Goal: Information Seeking & Learning: Learn about a topic

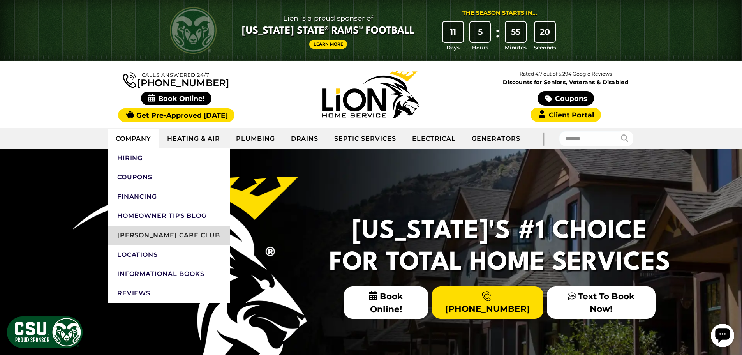
click at [166, 230] on link "[PERSON_NAME] Care Club" at bounding box center [169, 235] width 122 height 19
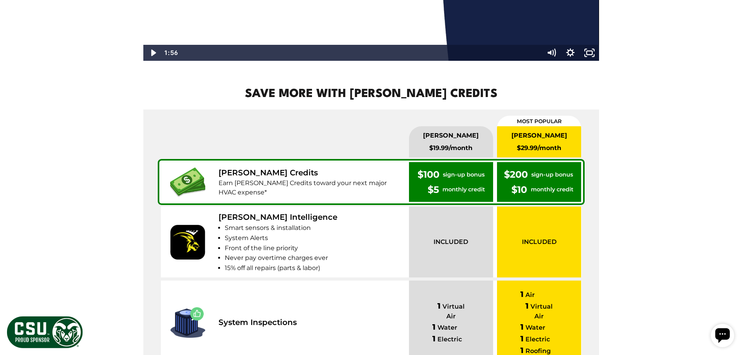
scroll to position [779, 0]
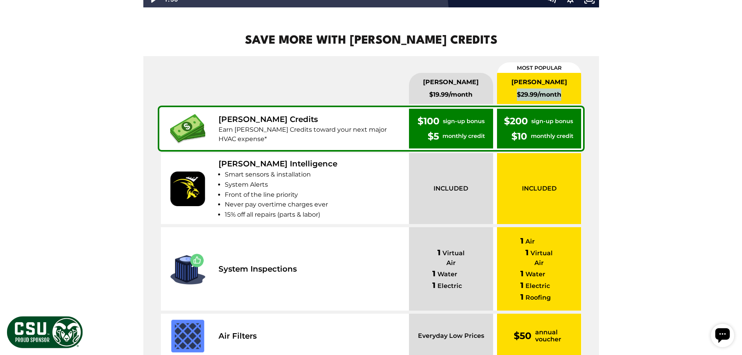
drag, startPoint x: 562, startPoint y: 97, endPoint x: 515, endPoint y: 97, distance: 47.5
click at [515, 97] on span "$29.99/month" at bounding box center [539, 94] width 78 height 12
drag, startPoint x: 430, startPoint y: 95, endPoint x: 478, endPoint y: 96, distance: 48.3
click at [478, 96] on span "$19.99/month" at bounding box center [451, 94] width 78 height 12
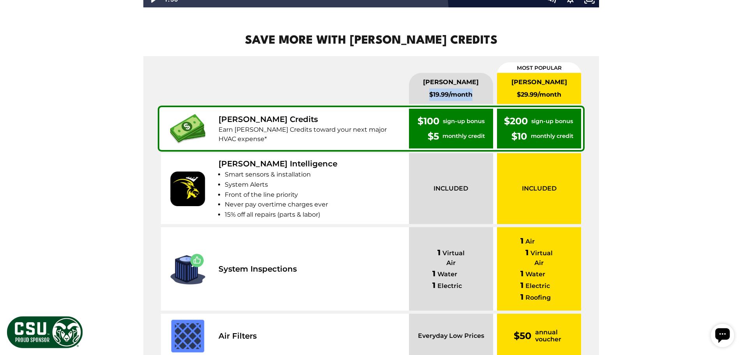
click at [426, 96] on span "$19.99/month" at bounding box center [451, 94] width 78 height 12
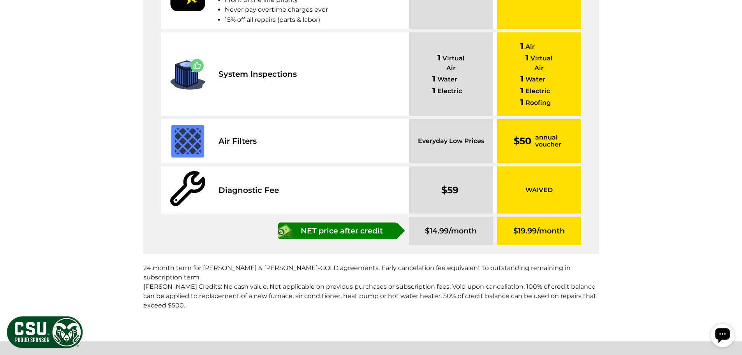
click at [374, 184] on span "Diagnostic Fee" at bounding box center [310, 190] width 183 height 12
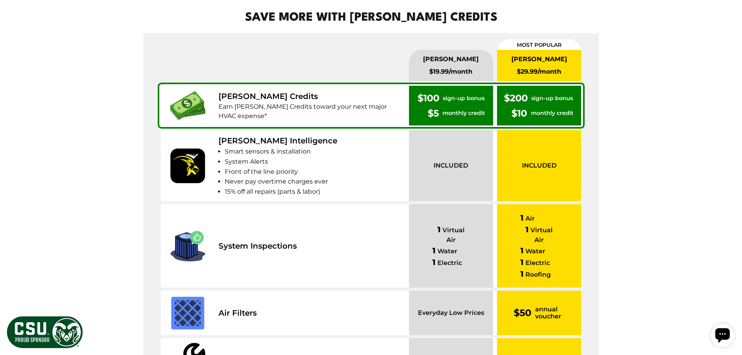
scroll to position [740, 0]
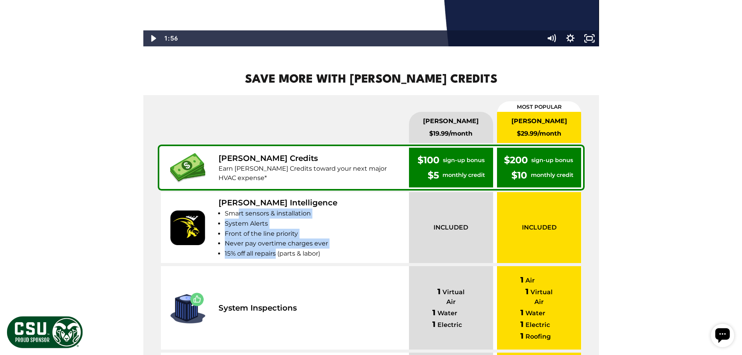
drag, startPoint x: 262, startPoint y: 229, endPoint x: 277, endPoint y: 249, distance: 24.9
click at [277, 249] on ul "Smart sensors & installation System Alerts Front of the line priority Never pay…" at bounding box center [313, 233] width 177 height 50
click at [277, 249] on li "15% off all repairs (parts & labor)" at bounding box center [313, 254] width 177 height 10
drag, startPoint x: 278, startPoint y: 249, endPoint x: 226, endPoint y: 214, distance: 63.1
click at [226, 214] on ul "Smart sensors & installation System Alerts Front of the line priority Never pay…" at bounding box center [313, 233] width 177 height 50
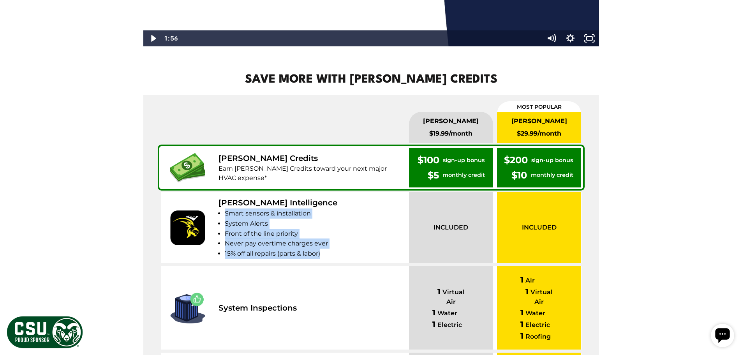
click at [226, 214] on li "Smart sensors & installation" at bounding box center [313, 213] width 177 height 10
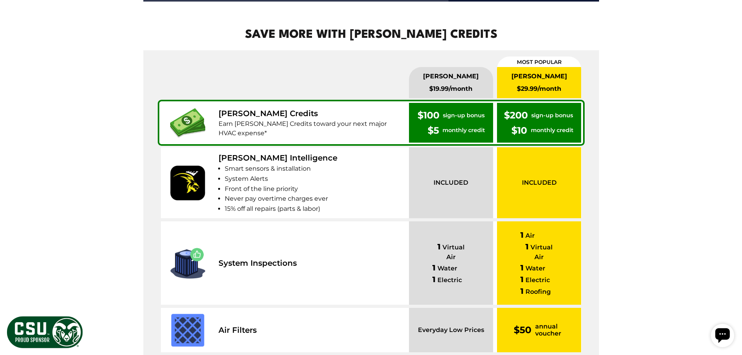
scroll to position [857, 0]
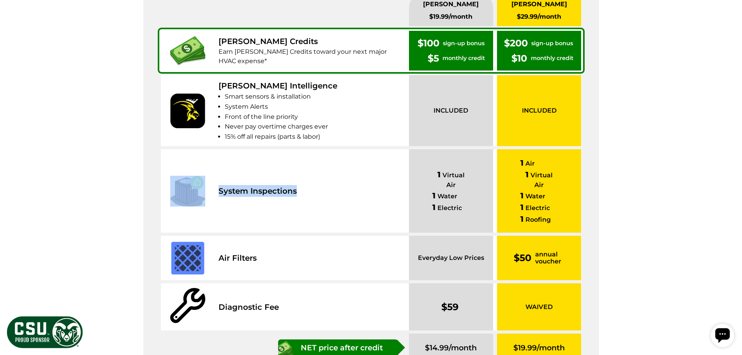
drag, startPoint x: 282, startPoint y: 197, endPoint x: 214, endPoint y: 197, distance: 67.8
click at [214, 197] on div "System Inspections" at bounding box center [283, 190] width 244 height 83
click at [311, 195] on div "System Inspections" at bounding box center [283, 190] width 244 height 83
drag, startPoint x: 247, startPoint y: 186, endPoint x: 214, endPoint y: 187, distance: 32.7
click at [214, 187] on div "System Inspections" at bounding box center [283, 190] width 244 height 83
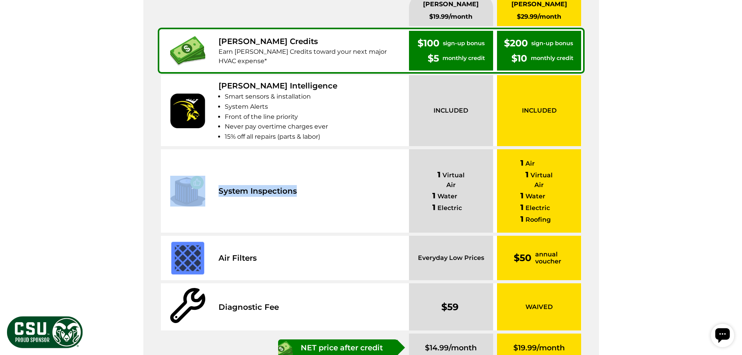
click at [337, 199] on div "System Inspections" at bounding box center [283, 190] width 244 height 83
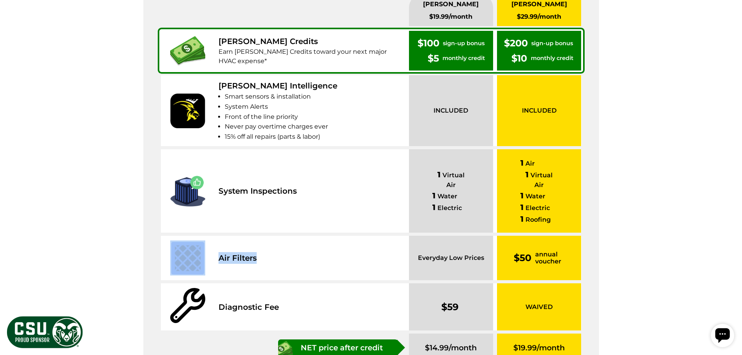
drag, startPoint x: 333, startPoint y: 253, endPoint x: 195, endPoint y: 251, distance: 138.7
click at [195, 251] on div "Air Filters" at bounding box center [283, 258] width 244 height 44
click at [254, 254] on div "Air Filters" at bounding box center [283, 258] width 244 height 44
drag, startPoint x: 240, startPoint y: 254, endPoint x: 224, endPoint y: 251, distance: 15.5
click at [224, 251] on div "Air Filters" at bounding box center [283, 258] width 244 height 44
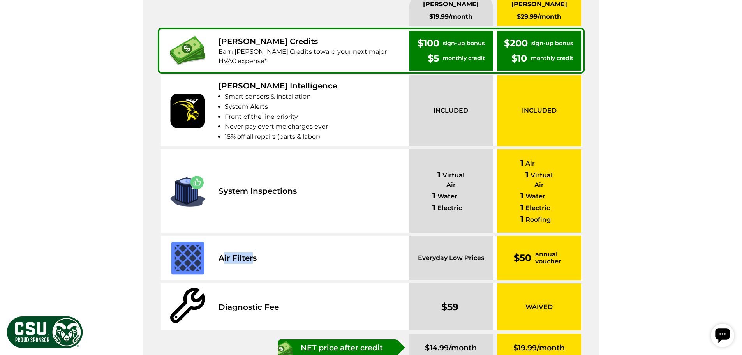
click at [224, 252] on span "Air Filters" at bounding box center [310, 258] width 183 height 12
drag, startPoint x: 218, startPoint y: 250, endPoint x: 275, endPoint y: 250, distance: 57.3
click at [275, 250] on div "Air Filters" at bounding box center [283, 258] width 244 height 44
click at [275, 252] on span "Air Filters" at bounding box center [310, 258] width 183 height 12
drag, startPoint x: 289, startPoint y: 290, endPoint x: 214, endPoint y: 300, distance: 75.5
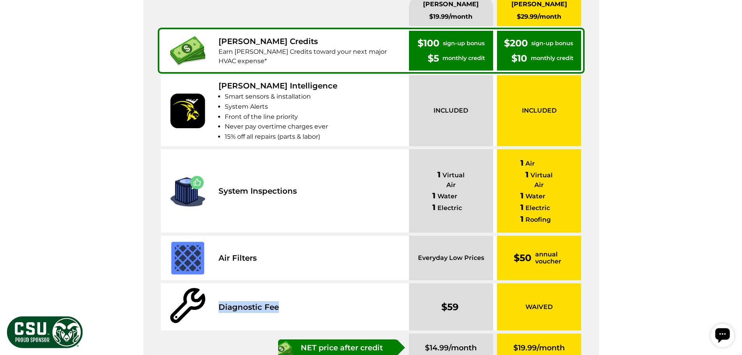
click at [214, 300] on div "Diagnostic Fee" at bounding box center [283, 306] width 244 height 47
click at [318, 301] on span "Diagnostic Fee" at bounding box center [310, 307] width 183 height 12
drag, startPoint x: 303, startPoint y: 300, endPoint x: 215, endPoint y: 300, distance: 87.7
click at [215, 300] on div "Diagnostic Fee" at bounding box center [283, 306] width 244 height 47
click at [304, 301] on span "Diagnostic Fee" at bounding box center [310, 307] width 183 height 12
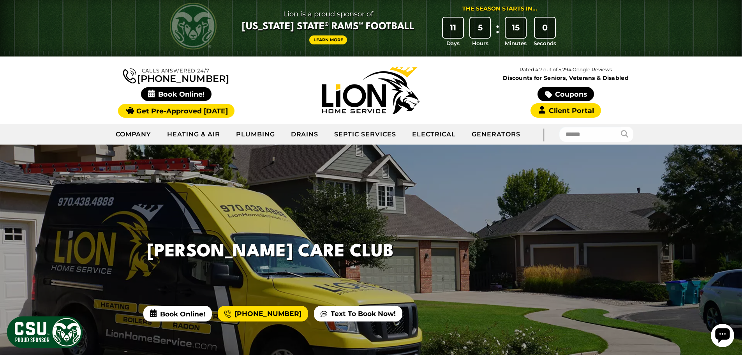
scroll to position [0, 0]
